Goal: Transaction & Acquisition: Purchase product/service

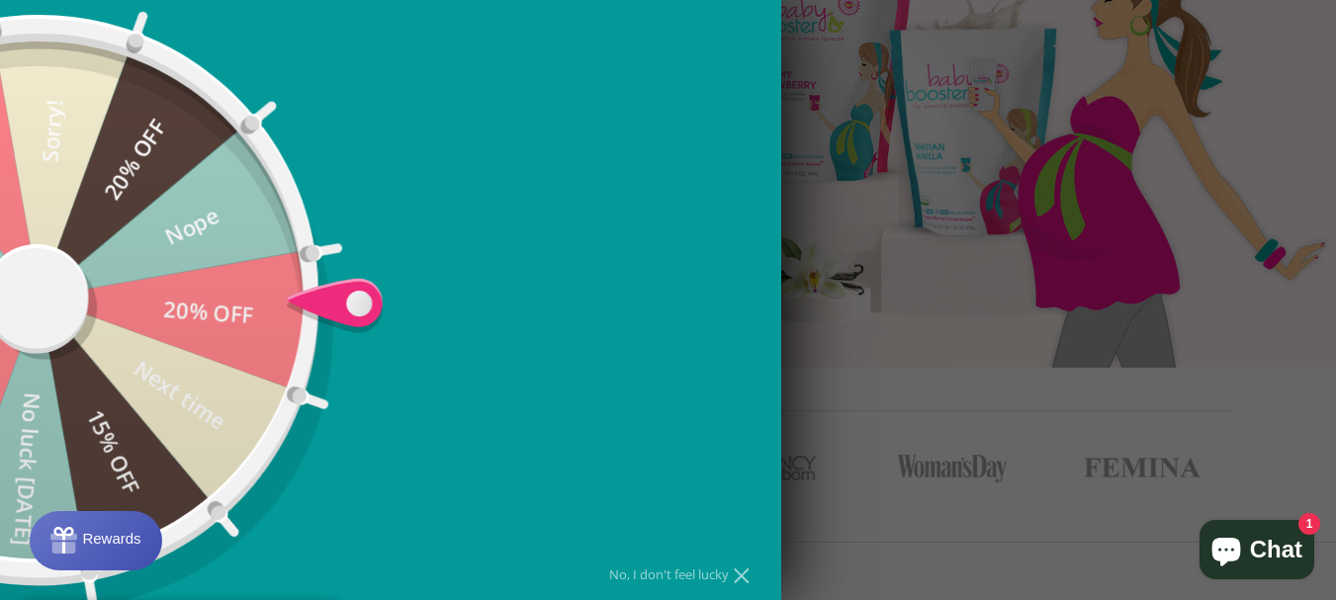
scroll to position [611, 0]
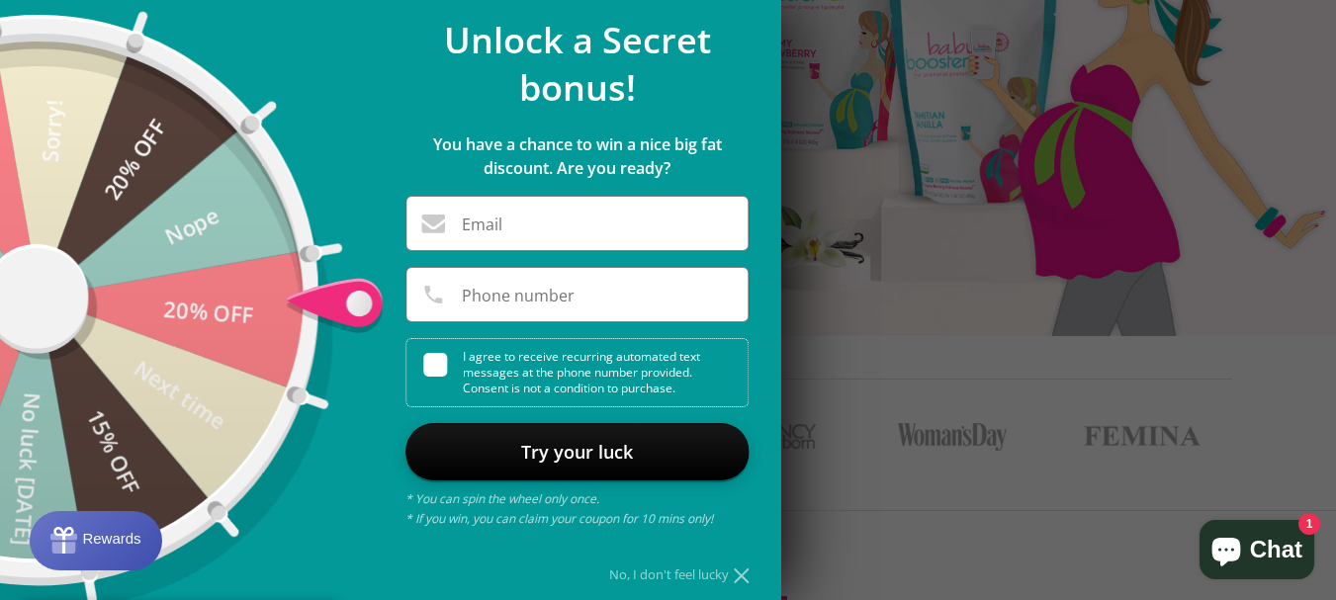
click at [922, 361] on div at bounding box center [668, 300] width 1336 height 600
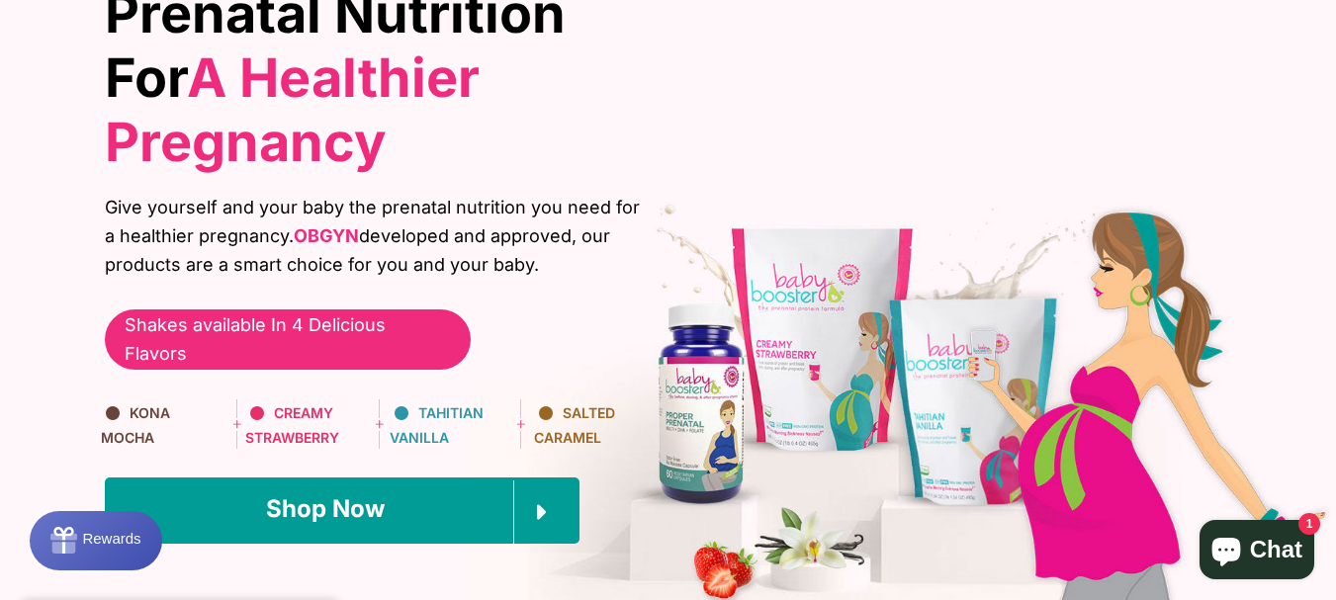
scroll to position [380, 0]
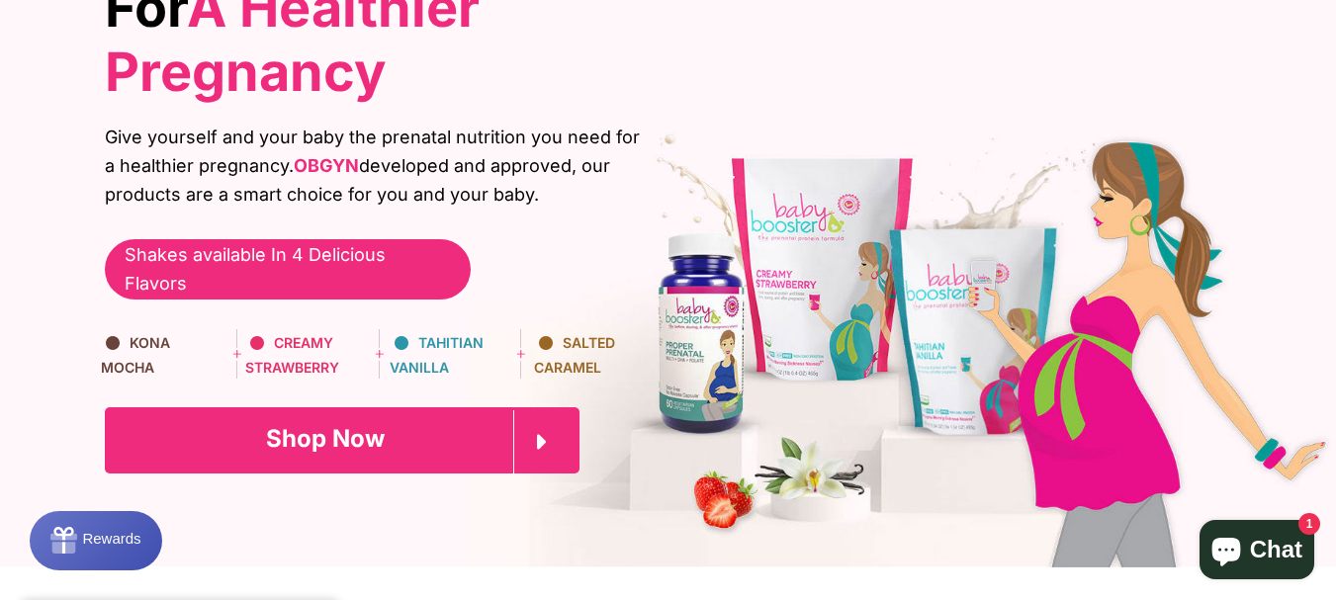
click at [330, 424] on span "Shop Now" at bounding box center [325, 438] width 119 height 29
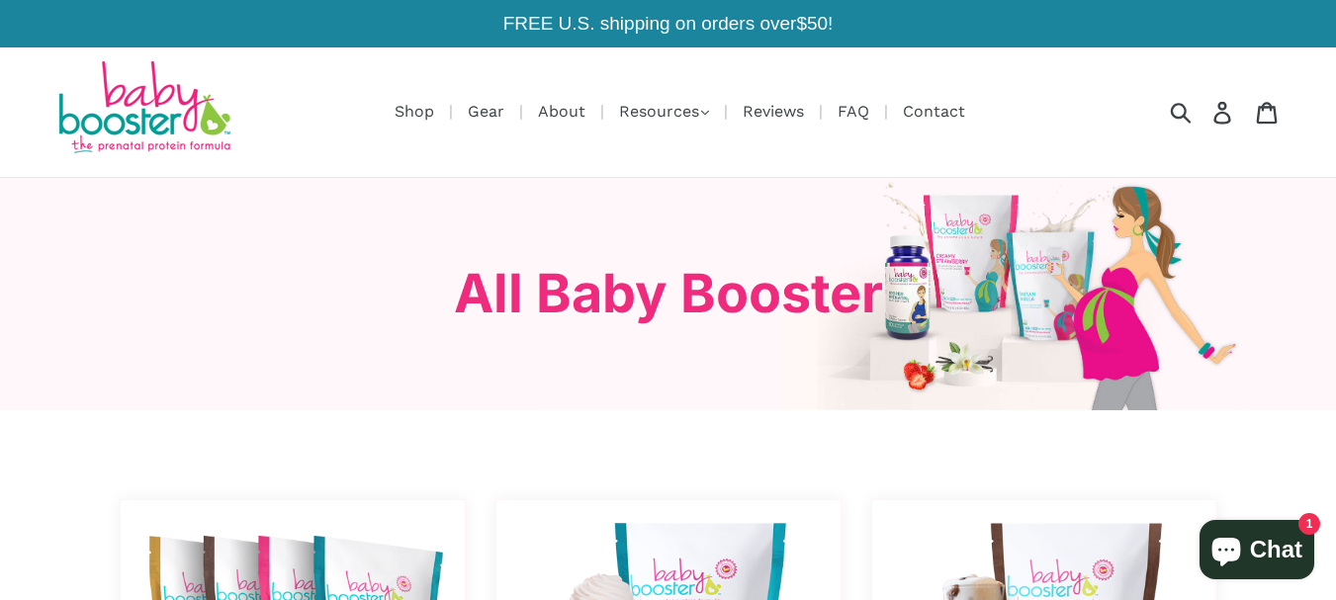
click at [646, 285] on h3 "All Baby Booster" at bounding box center [668, 294] width 1127 height 64
